Goal: Find specific page/section: Find specific page/section

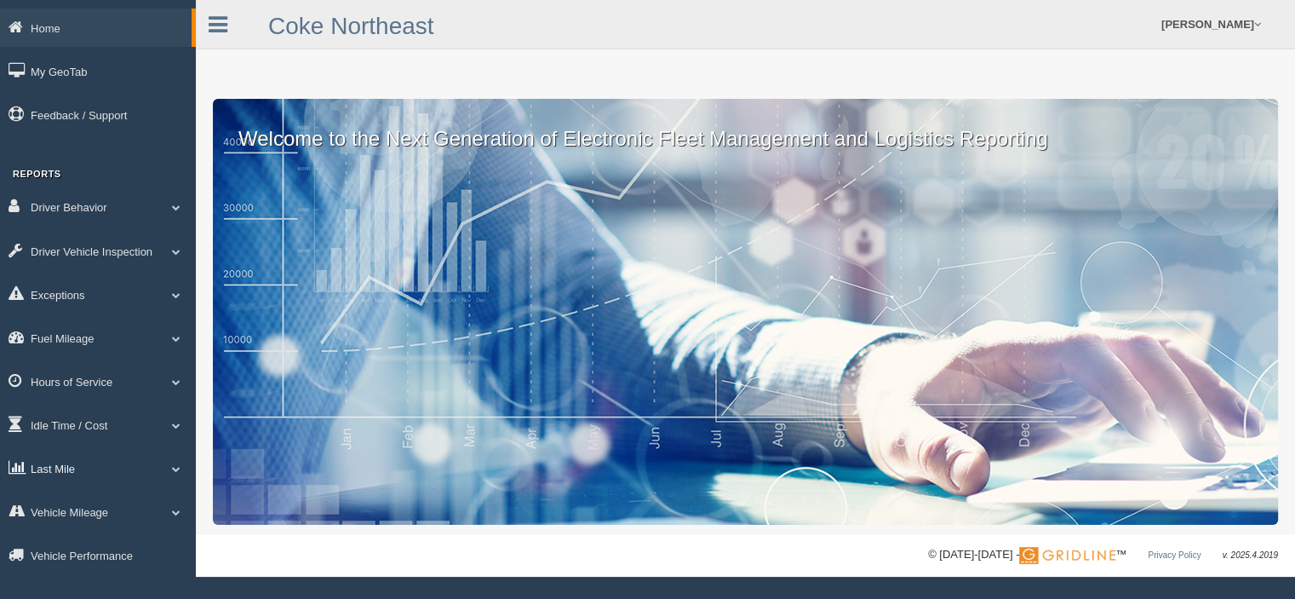
click at [86, 469] on link "Last Mile" at bounding box center [98, 468] width 196 height 38
click at [92, 508] on link "Planned Vs Actual" at bounding box center [111, 507] width 161 height 31
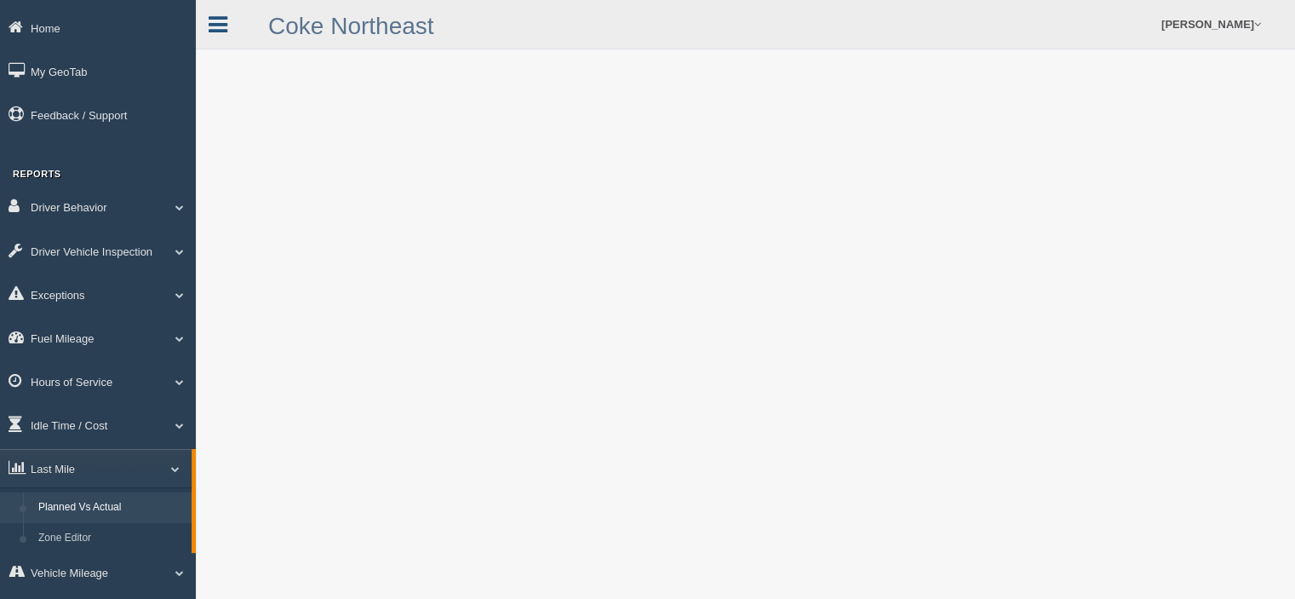
click at [215, 23] on icon at bounding box center [218, 25] width 19 height 22
